Goal: Task Accomplishment & Management: Use online tool/utility

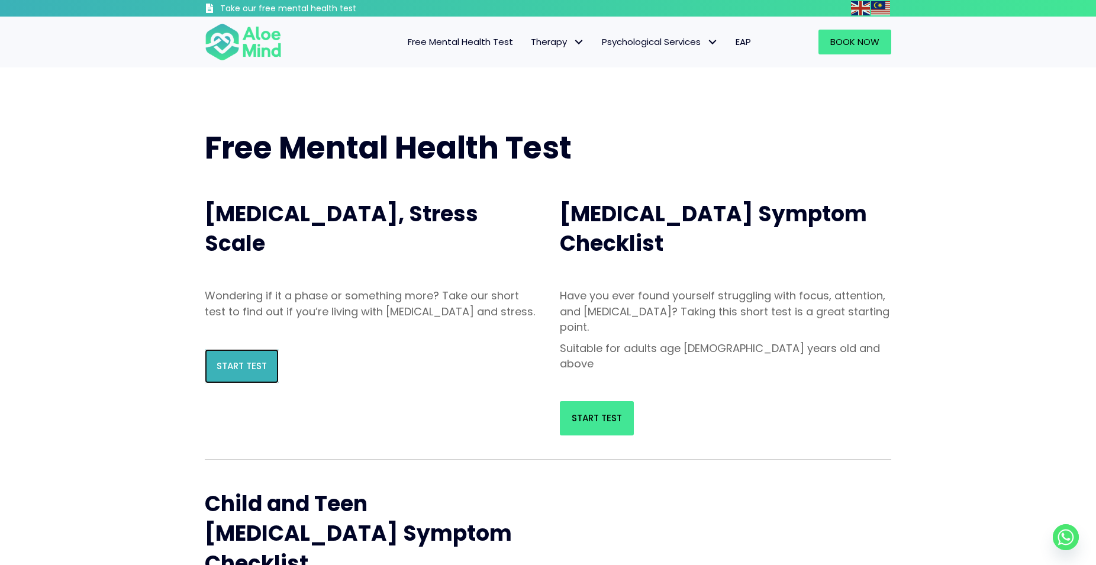
click at [247, 372] on span "Start Test" at bounding box center [241, 366] width 50 height 12
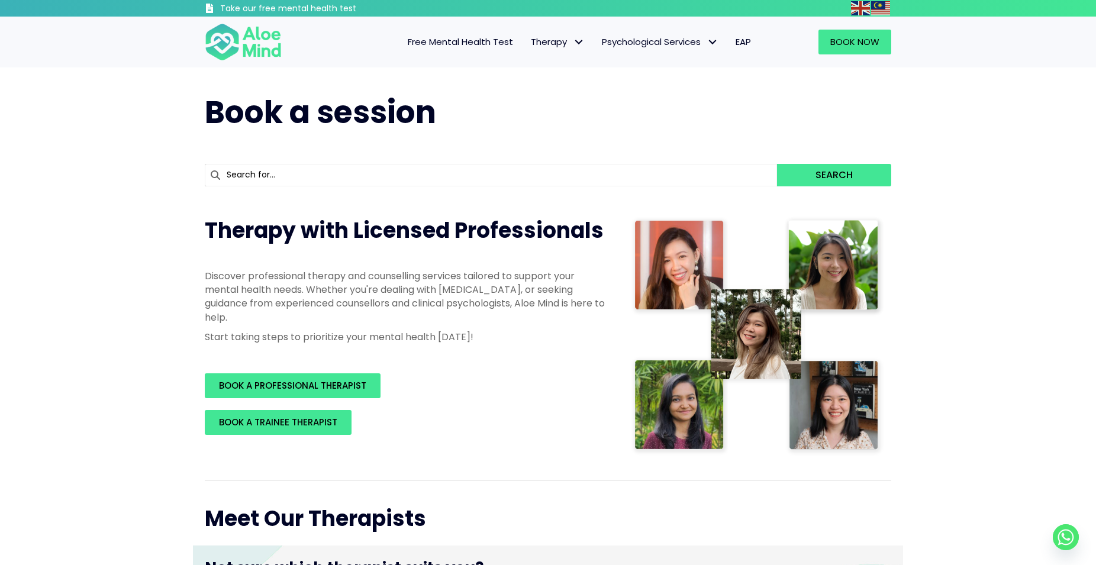
click at [491, 45] on span "Free Mental Health Test" at bounding box center [460, 41] width 105 height 12
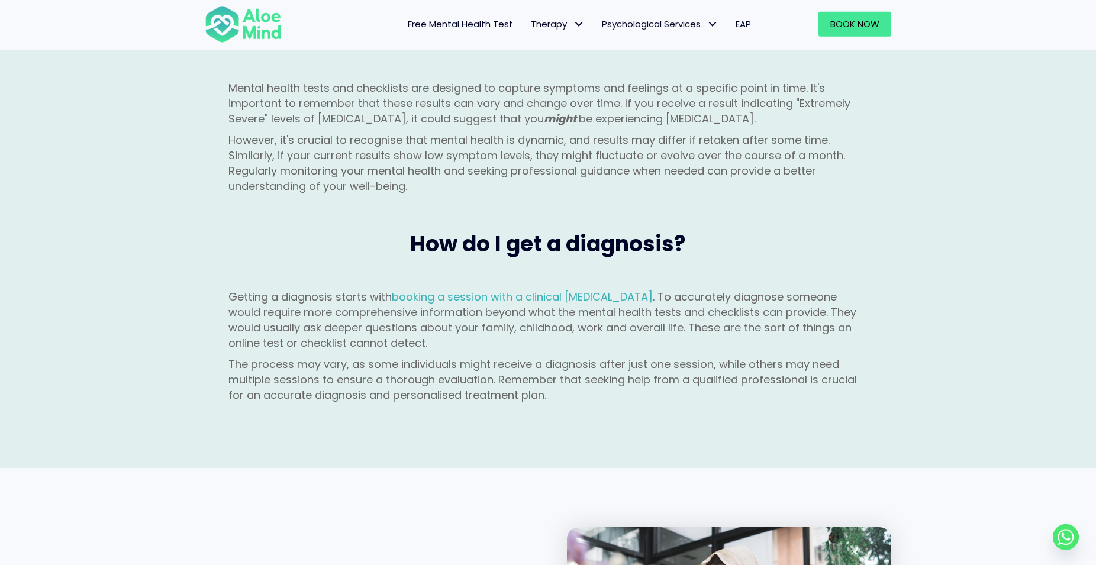
scroll to position [1388, 0]
